Goal: Find contact information: Find contact information

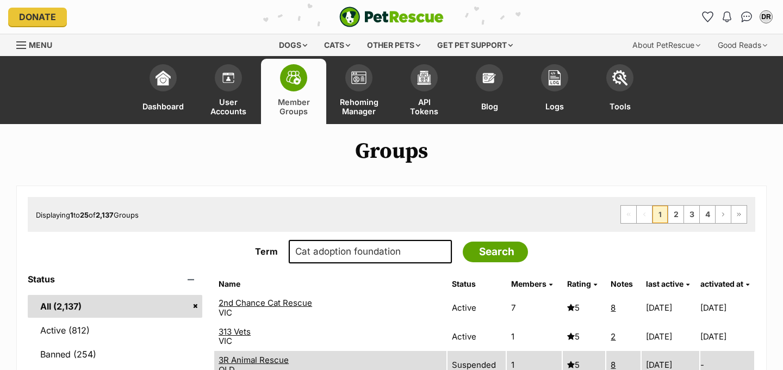
type input "Cat adoption foundation"
click at [463, 241] on input "Search" at bounding box center [495, 251] width 65 height 21
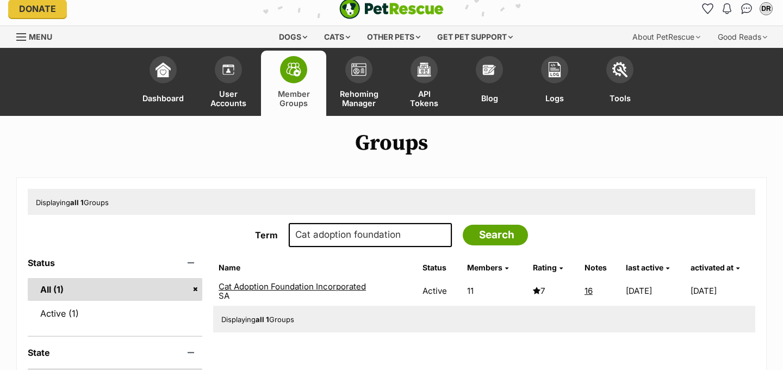
scroll to position [9, 0]
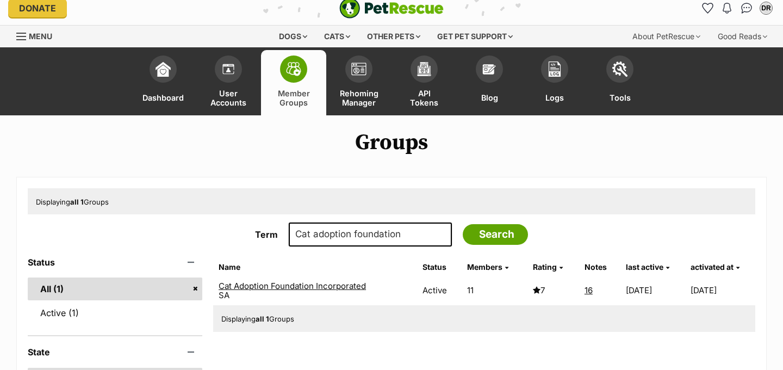
click at [315, 285] on link "Cat Adoption Foundation Incorporated" at bounding box center [292, 285] width 147 height 10
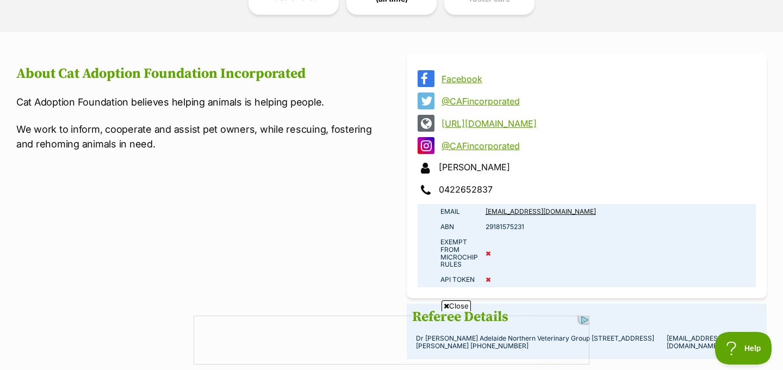
drag, startPoint x: 505, startPoint y: 190, endPoint x: 440, endPoint y: 168, distance: 68.8
click at [440, 168] on div "Facebook @CAFincorporated http://www.cafinc.org.au @CAFincorporated Sayla Kimbe…" at bounding box center [586, 134] width 338 height 128
copy div "Sayla Kimber 0422652837"
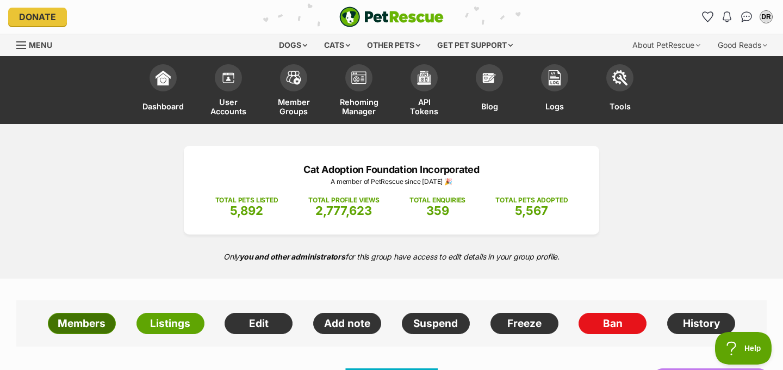
click at [75, 323] on link "Members" at bounding box center [82, 324] width 68 height 22
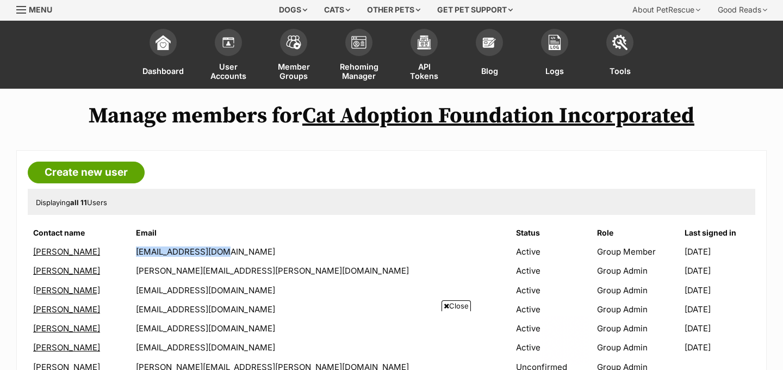
drag, startPoint x: 266, startPoint y: 249, endPoint x: 179, endPoint y: 253, distance: 87.0
click at [178, 252] on td "[EMAIL_ADDRESS][DOMAIN_NAME]" at bounding box center [321, 251] width 379 height 18
copy td "media@cafinc.org.au"
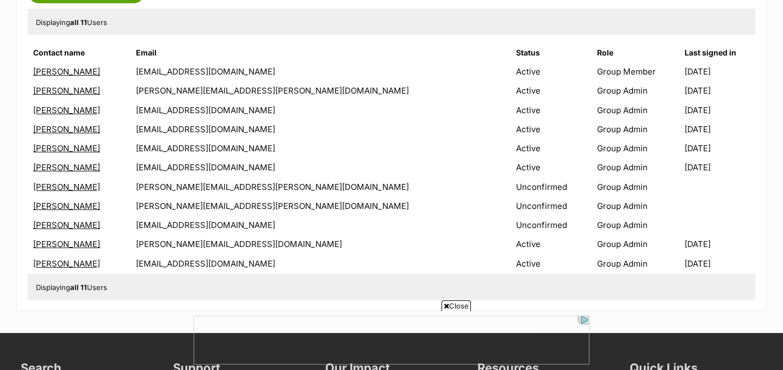
drag, startPoint x: 287, startPoint y: 266, endPoint x: 184, endPoint y: 269, distance: 102.8
click at [184, 269] on td "sayla.kimber@cafinc.org.au" at bounding box center [321, 263] width 379 height 18
drag, startPoint x: 294, startPoint y: 263, endPoint x: 170, endPoint y: 267, distance: 123.4
click at [170, 266] on tr "Sayla Kimber sayla.kimber@cafinc.org.au Active Group Admin 23/08/2025" at bounding box center [391, 263] width 725 height 18
copy tr "sayla.kimber@cafinc.org.au"
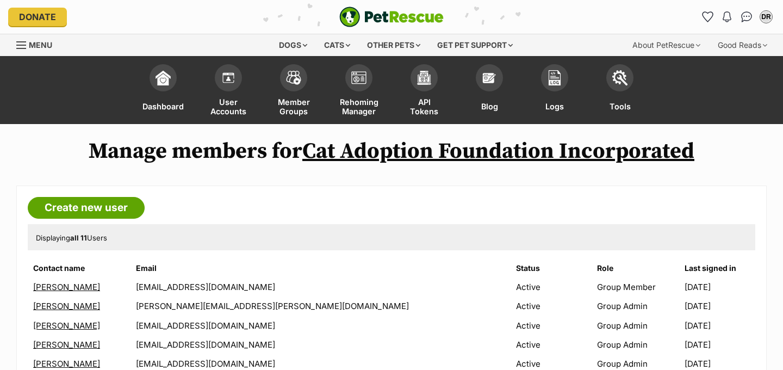
click at [41, 45] on span "Menu" at bounding box center [40, 44] width 23 height 9
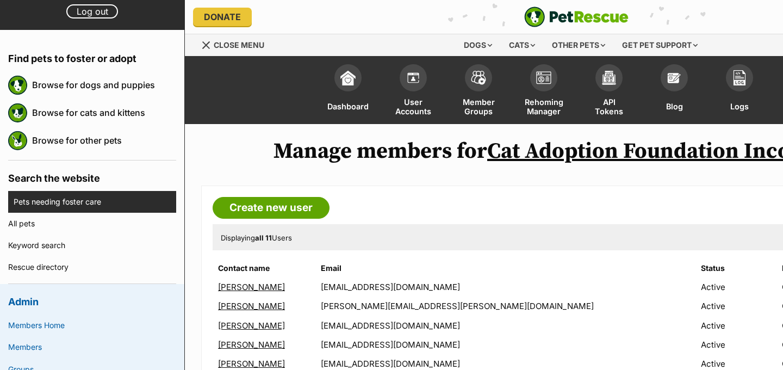
scroll to position [80, 0]
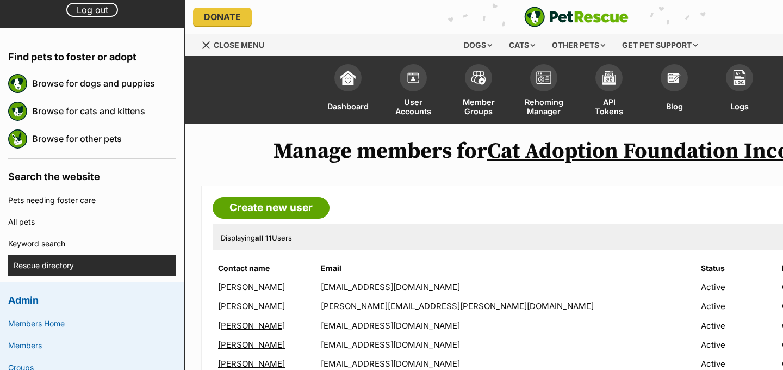
click at [66, 255] on link "Rescue directory" at bounding box center [95, 265] width 163 height 22
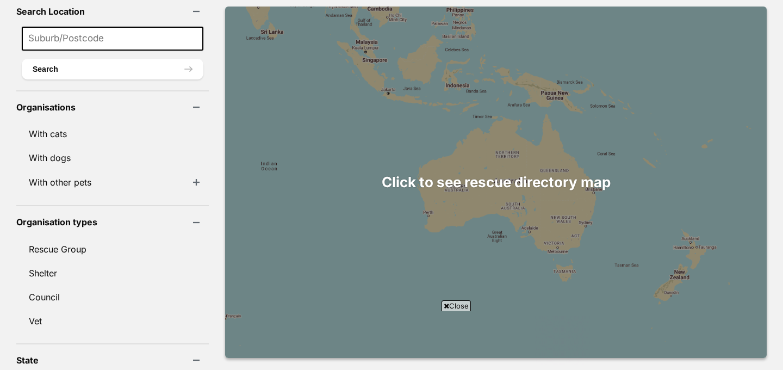
click at [565, 180] on div at bounding box center [495, 182] width 541 height 351
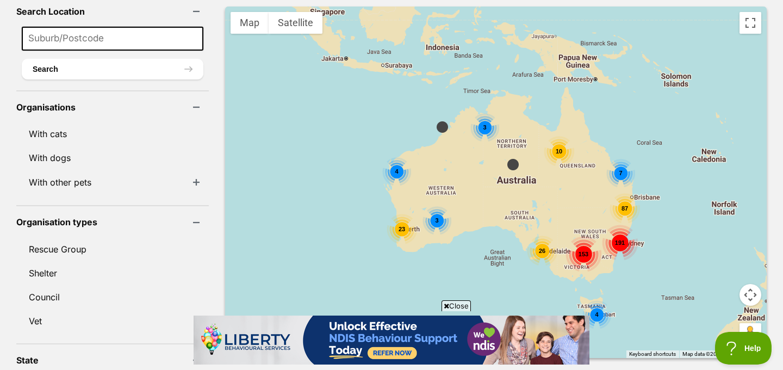
click at [611, 193] on div "87" at bounding box center [624, 208] width 30 height 30
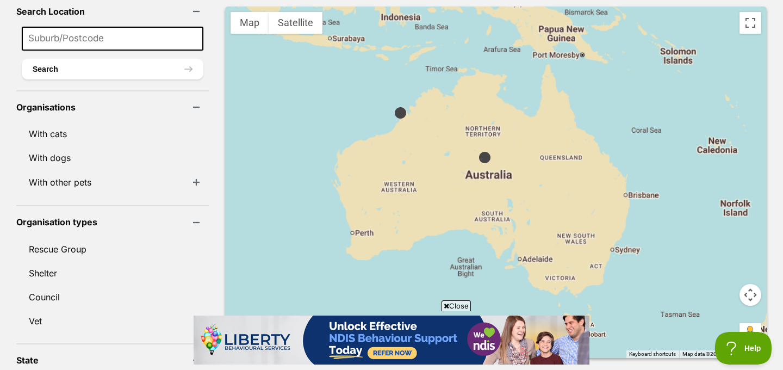
click at [611, 192] on div at bounding box center [495, 182] width 541 height 351
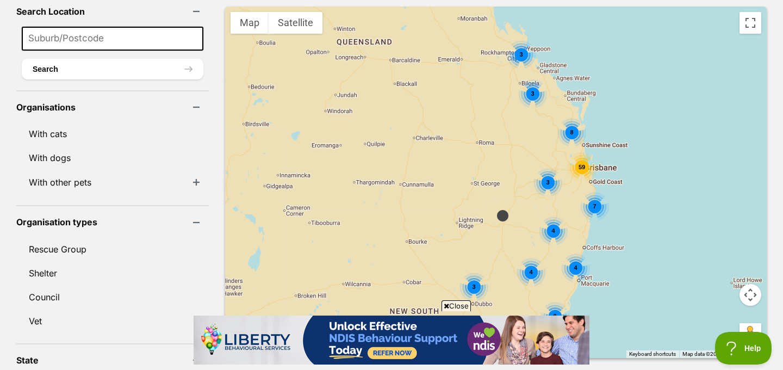
click at [561, 209] on div "149 8 4 4 4 7 4 5 2 4 3 59 3 8 3 3 22" at bounding box center [495, 182] width 541 height 351
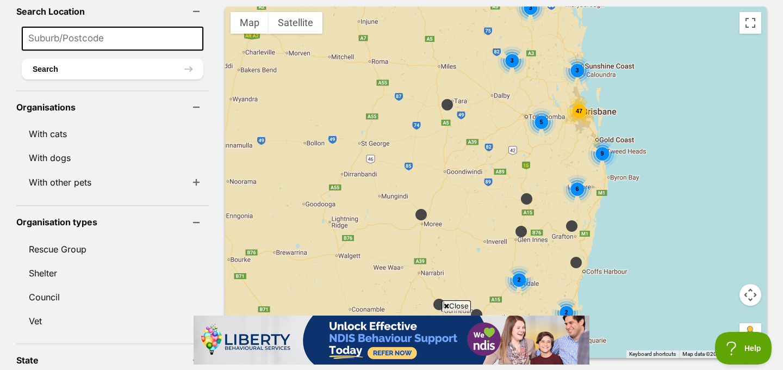
click at [575, 155] on div "2 2 2 2 6 9 2 47 5 3 3 3" at bounding box center [495, 182] width 541 height 351
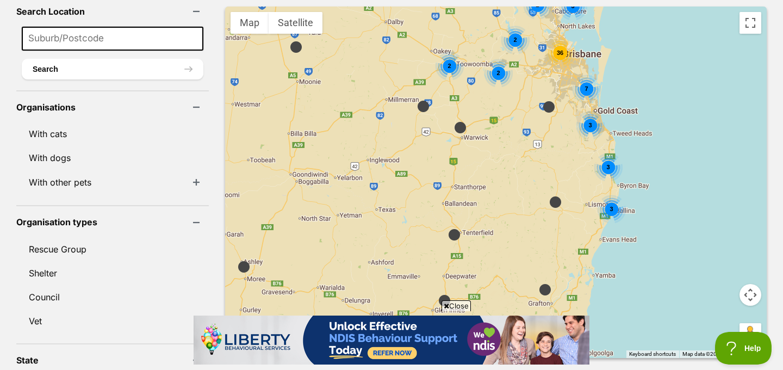
click at [580, 132] on div "3 3 36 7 3 2 2 2 3 2" at bounding box center [495, 182] width 541 height 351
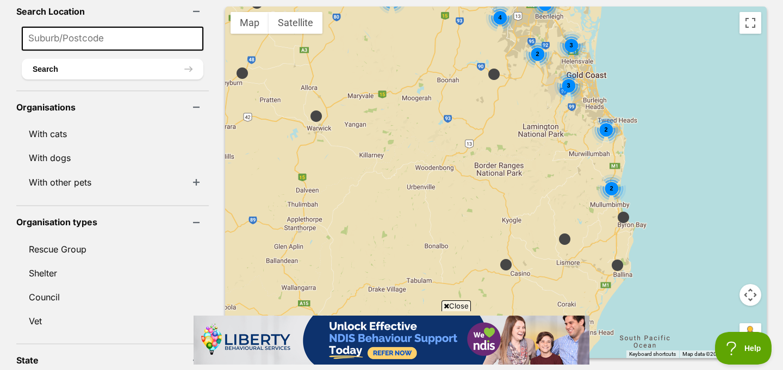
click at [580, 132] on div "2 2 7 4 7 3 3 2 2" at bounding box center [495, 182] width 541 height 351
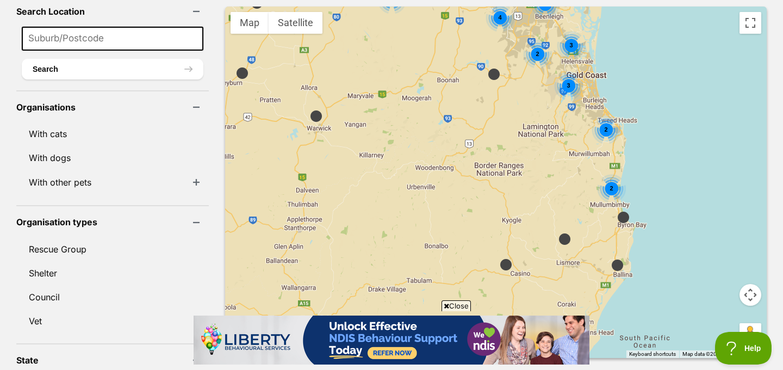
click at [580, 132] on div "2 2 7 4 7 3 3 2 2" at bounding box center [495, 182] width 541 height 351
click at [595, 126] on div "2" at bounding box center [605, 129] width 29 height 29
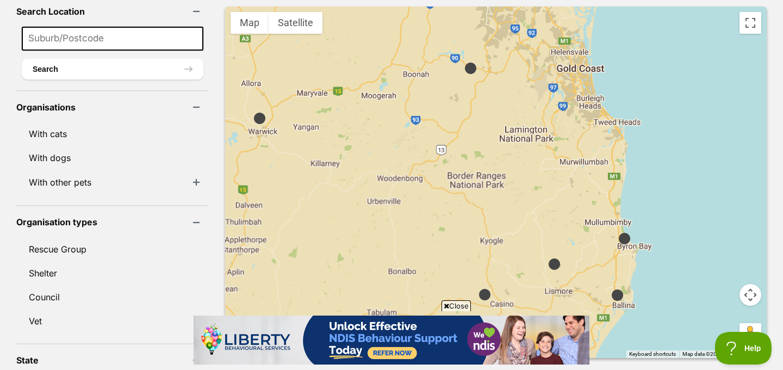
click at [595, 126] on div at bounding box center [495, 182] width 541 height 351
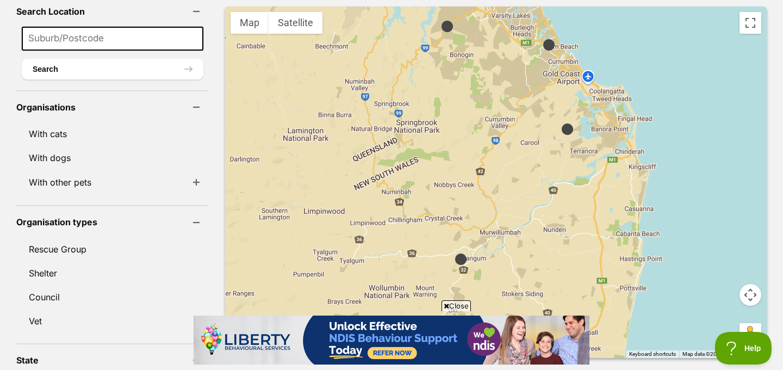
click at [560, 122] on img at bounding box center [567, 129] width 14 height 14
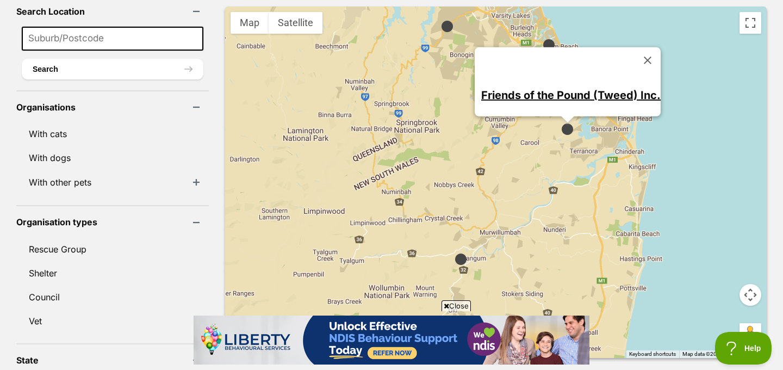
click at [454, 252] on img at bounding box center [461, 259] width 14 height 14
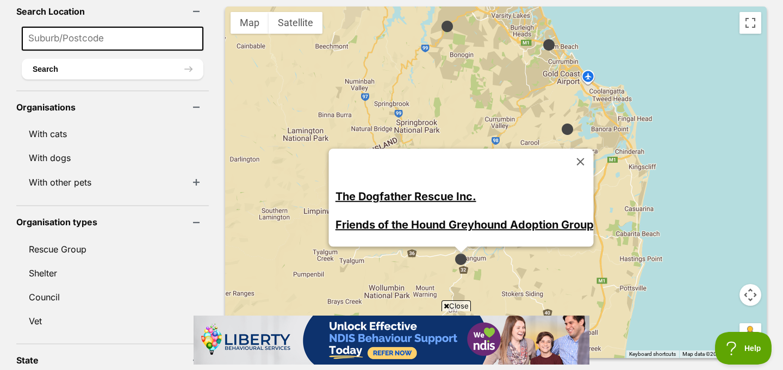
click at [542, 38] on img at bounding box center [549, 45] width 14 height 14
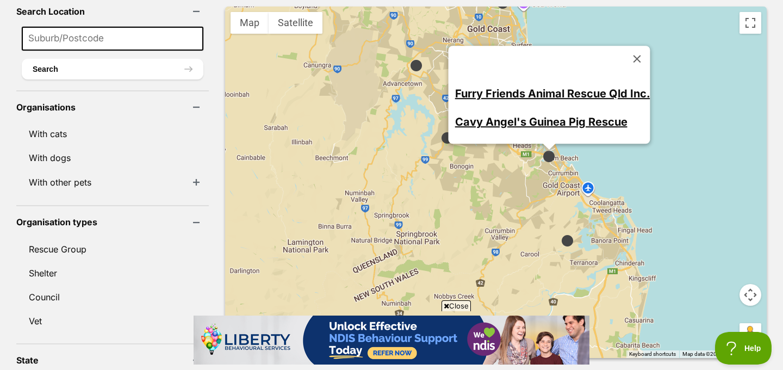
click at [531, 87] on link "Furry Friends Animal Rescue Qld Inc." at bounding box center [552, 93] width 195 height 13
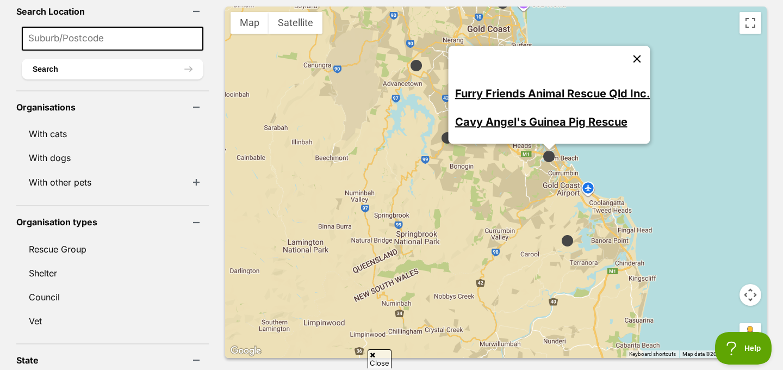
click at [624, 46] on button "Close" at bounding box center [637, 59] width 26 height 26
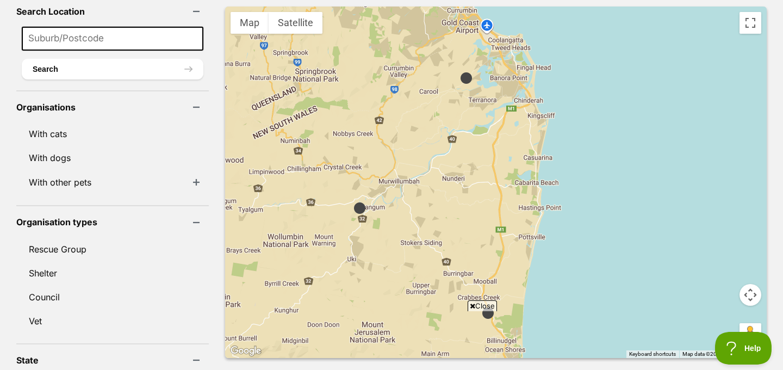
drag, startPoint x: 560, startPoint y: 226, endPoint x: 457, endPoint y: 63, distance: 193.8
click at [457, 63] on div at bounding box center [495, 182] width 541 height 351
click at [480, 306] on img at bounding box center [487, 313] width 14 height 14
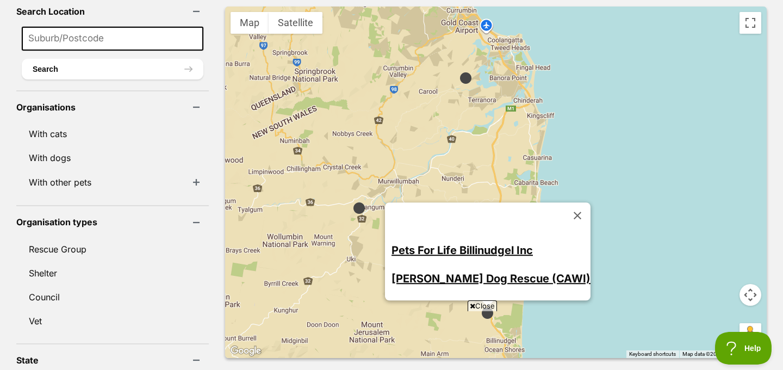
click at [465, 244] on link "Pets For Life Billinudgel Inc" at bounding box center [461, 250] width 141 height 13
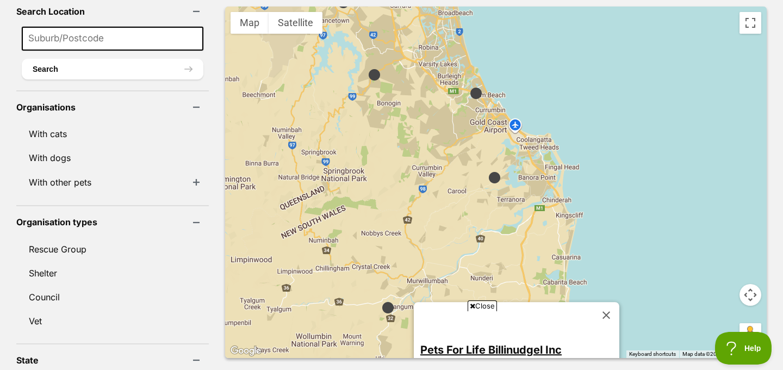
drag, startPoint x: 428, startPoint y: 108, endPoint x: 457, endPoint y: 213, distance: 108.8
click at [457, 213] on div "Pets For Life Billinudgel Inc Byron Dog Rescue (CAWI)" at bounding box center [495, 182] width 541 height 351
click at [367, 68] on img at bounding box center [374, 75] width 14 height 14
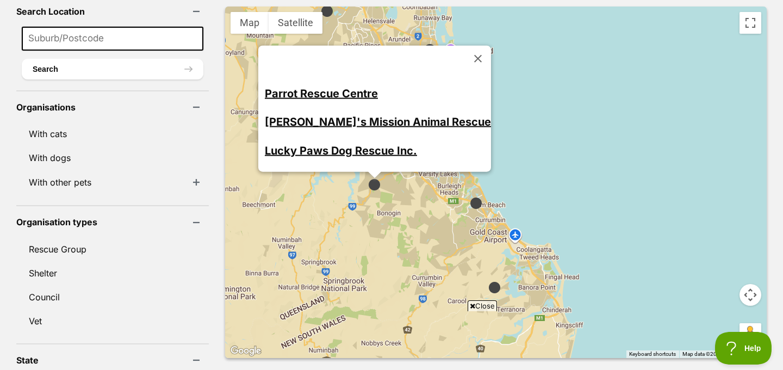
click at [367, 115] on link "Billie's Mission Animal Rescue" at bounding box center [378, 121] width 226 height 13
click at [360, 143] on link "Lucky Paws Dog Rescue Inc." at bounding box center [341, 149] width 152 height 13
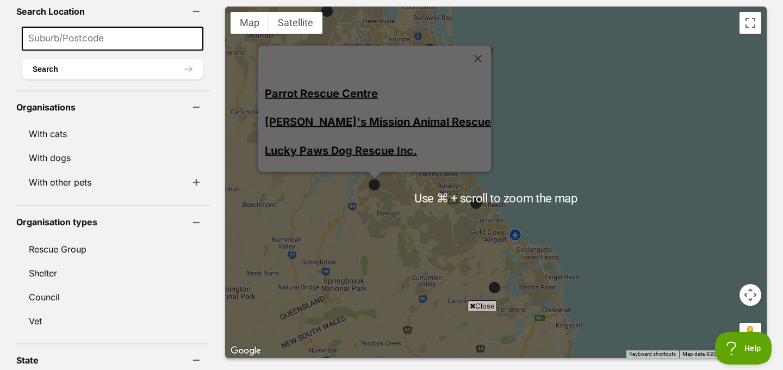
click at [410, 238] on div "Parrot Rescue Centre Billie's Mission Animal Rescue Lucky Paws Dog Rescue Inc." at bounding box center [495, 182] width 541 height 351
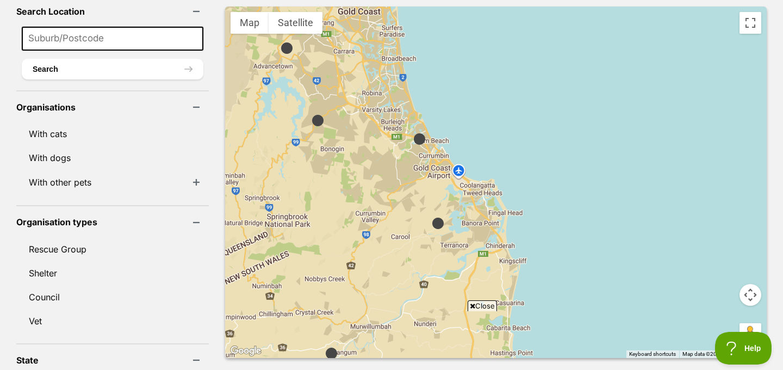
drag, startPoint x: 473, startPoint y: 228, endPoint x: 409, endPoint y: 154, distance: 97.9
click at [409, 154] on div at bounding box center [495, 182] width 541 height 351
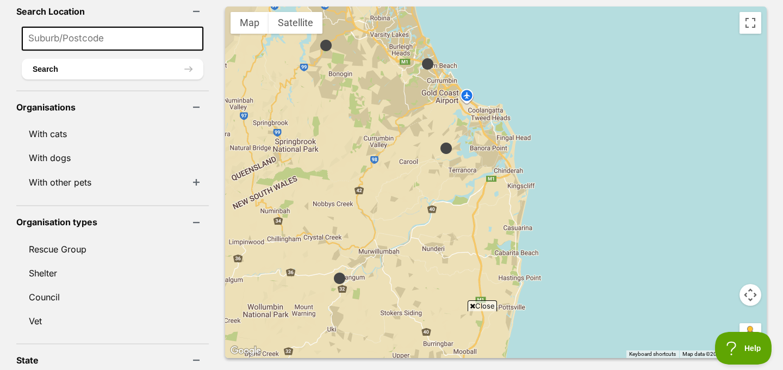
drag, startPoint x: 435, startPoint y: 269, endPoint x: 450, endPoint y: 203, distance: 66.9
click at [450, 203] on div at bounding box center [495, 182] width 541 height 351
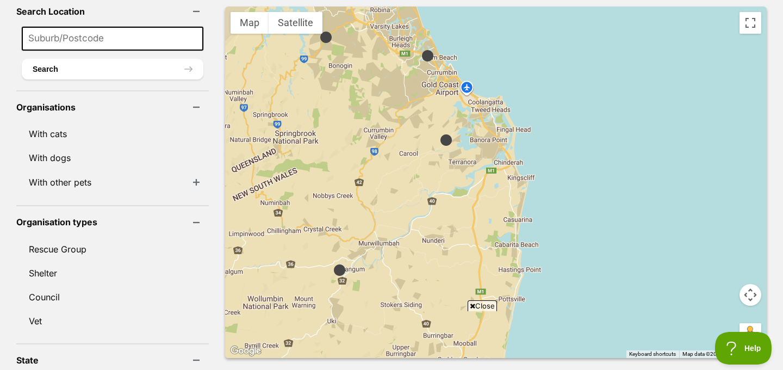
click at [439, 133] on img at bounding box center [446, 140] width 14 height 14
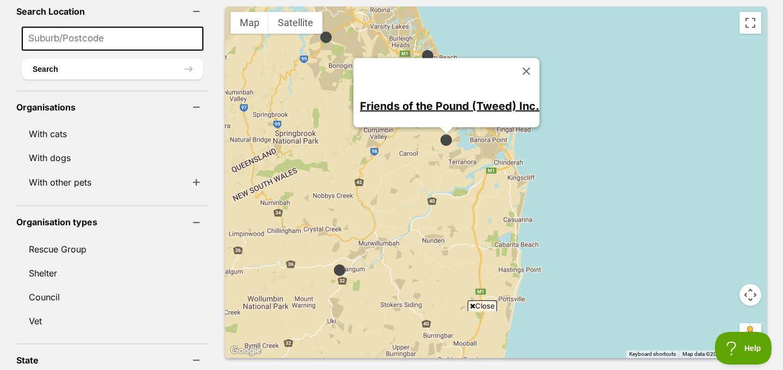
click at [457, 99] on link "Friends of the Pound (Tweed) Inc." at bounding box center [449, 105] width 179 height 13
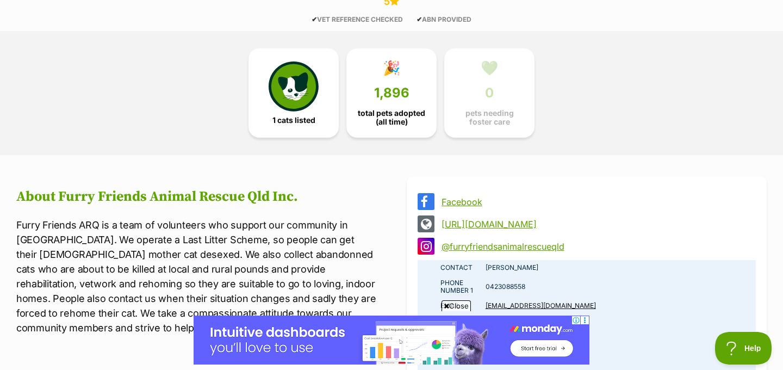
scroll to position [573, 0]
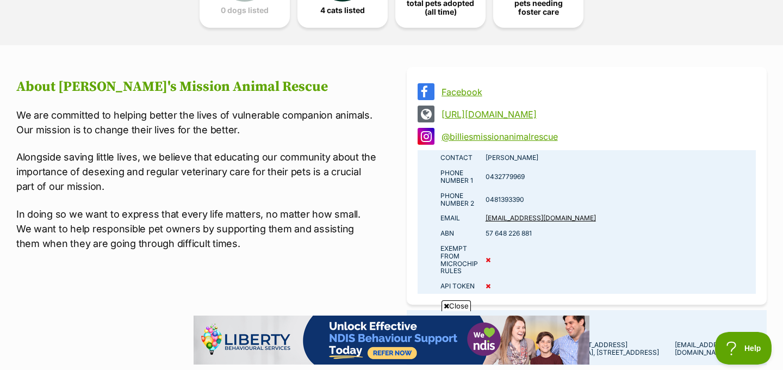
click at [498, 110] on link "https://billiesmissionanimalrescue.com/" at bounding box center [596, 114] width 310 height 10
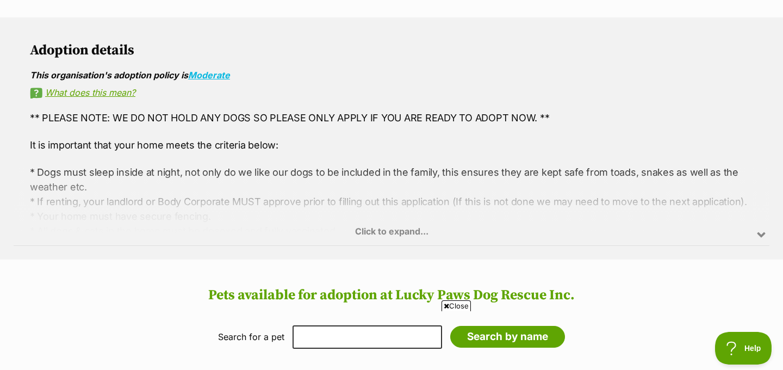
scroll to position [790, 0]
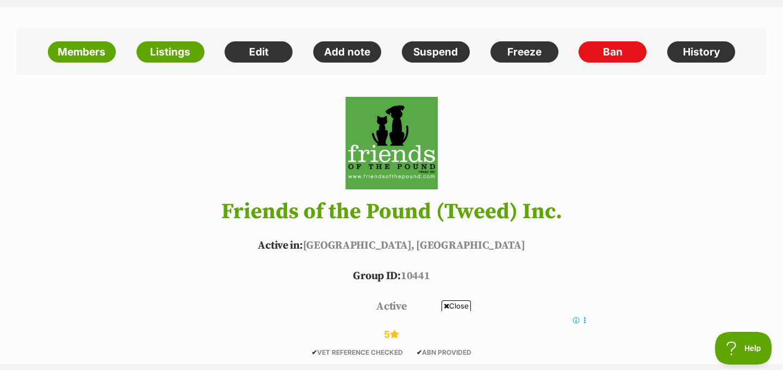
scroll to position [270, 0]
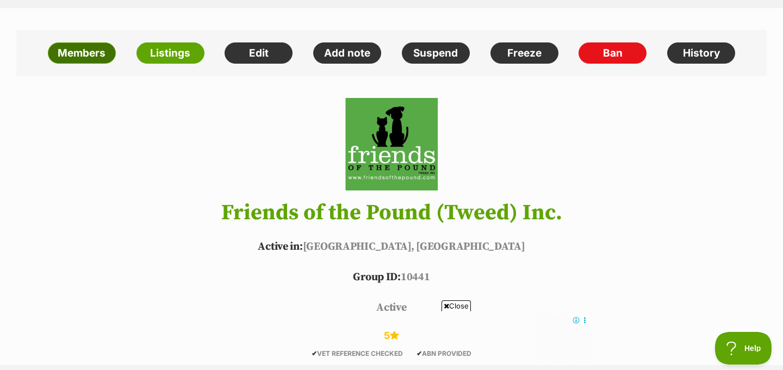
click at [70, 50] on link "Members" at bounding box center [82, 53] width 68 height 22
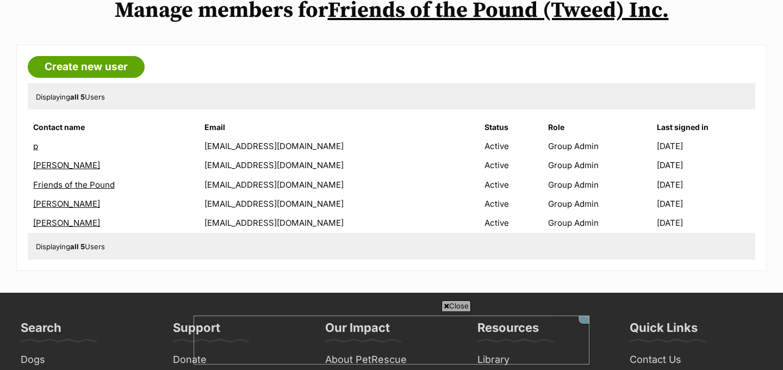
click at [34, 147] on link "p" at bounding box center [35, 146] width 5 height 10
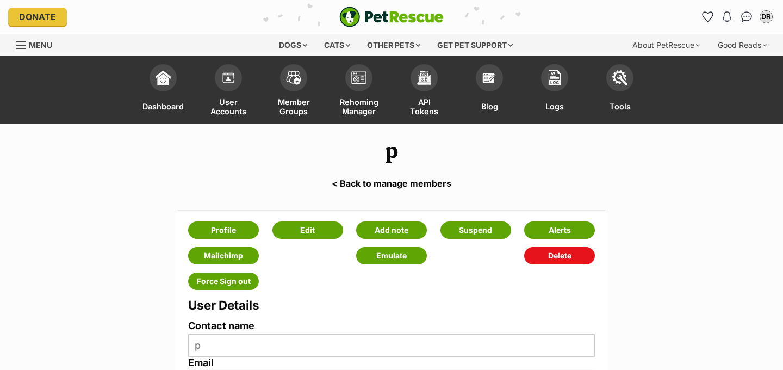
click at [374, 180] on link "< Back to manage members" at bounding box center [391, 183] width 783 height 10
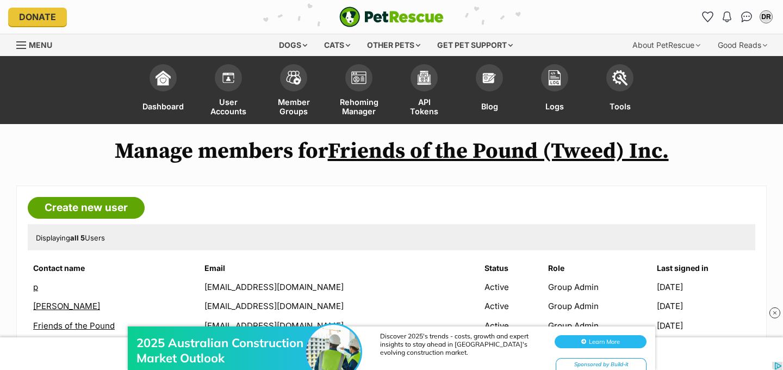
click at [511, 151] on link "Friends of the Pound (Tweed) Inc." at bounding box center [498, 151] width 341 height 27
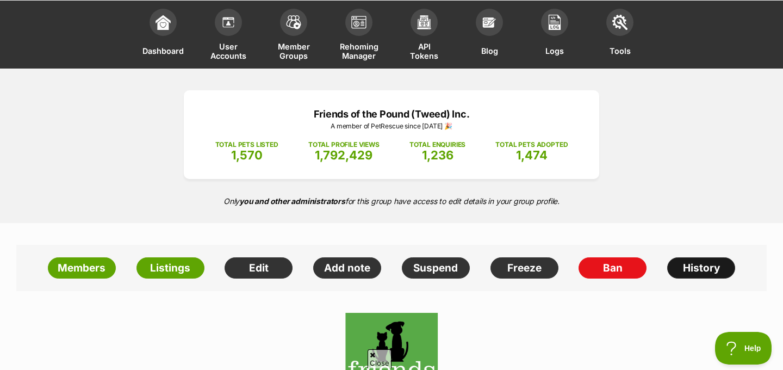
click at [695, 267] on link "History" at bounding box center [701, 268] width 68 height 22
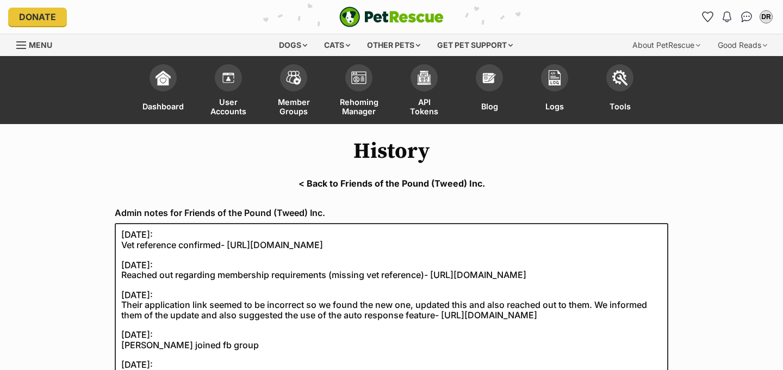
click at [416, 178] on link "< Back to Friends of the Pound (Tweed) Inc." at bounding box center [391, 183] width 783 height 10
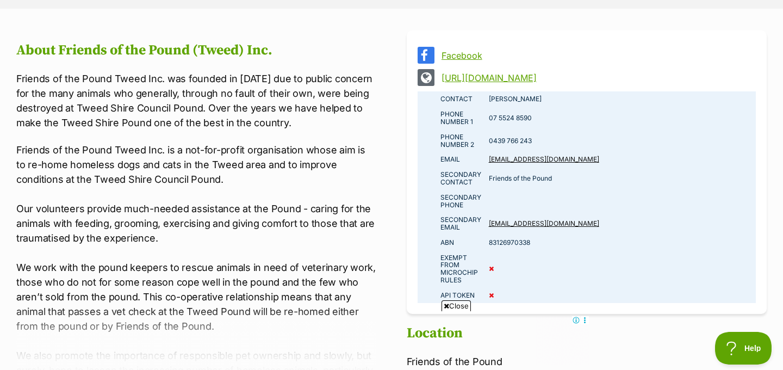
scroll to position [769, 0]
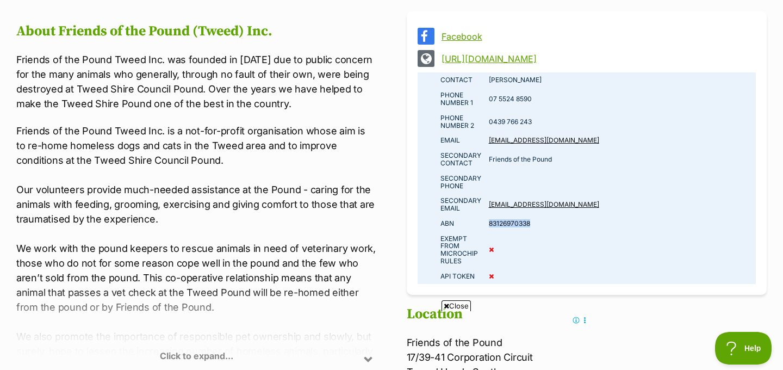
drag, startPoint x: 536, startPoint y: 222, endPoint x: 486, endPoint y: 226, distance: 49.6
click at [486, 225] on td "83126970338" at bounding box center [620, 223] width 271 height 15
copy td "83126970338"
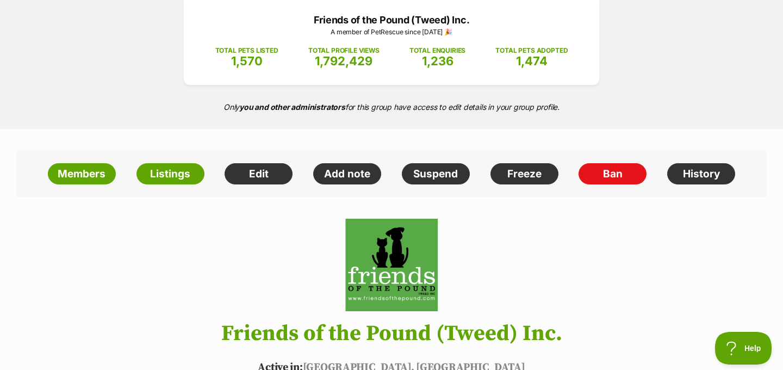
scroll to position [0, 0]
